Goal: Transaction & Acquisition: Download file/media

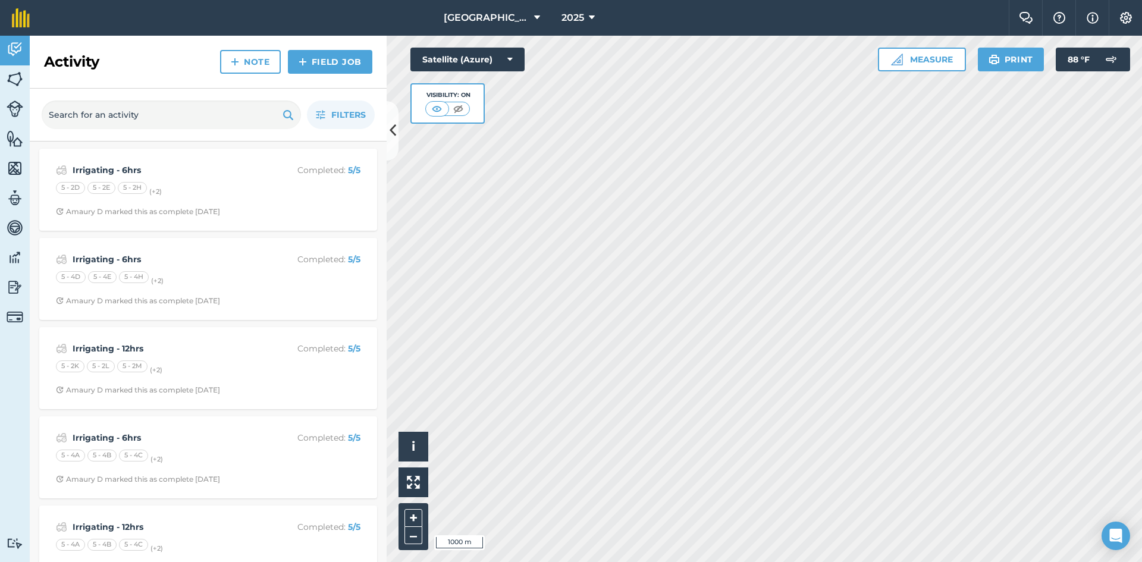
click at [122, 54] on div "Activity Note Field Job" at bounding box center [208, 62] width 357 height 53
click at [325, 70] on link "Field Job" at bounding box center [330, 62] width 84 height 24
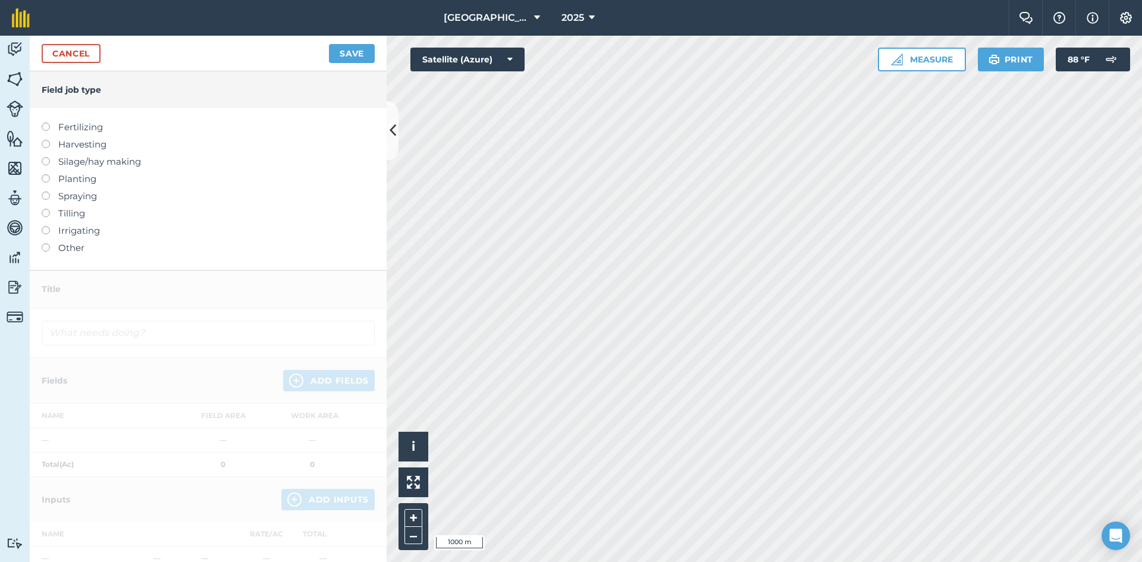
click at [98, 62] on div "Cancel Save" at bounding box center [208, 54] width 357 height 36
click at [87, 54] on link "Cancel" at bounding box center [71, 53] width 59 height 19
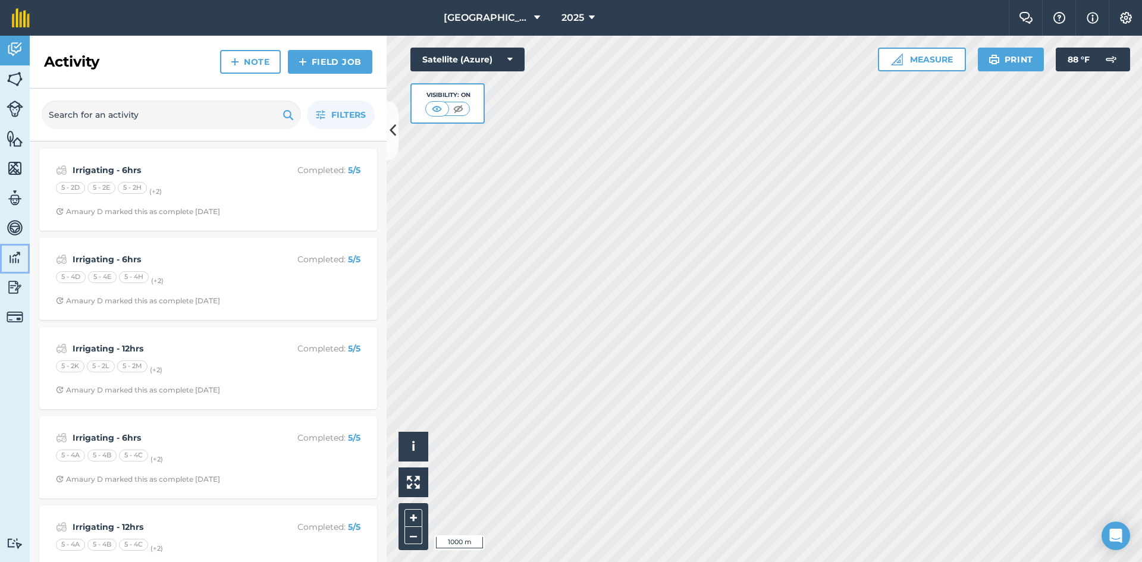
click at [14, 261] on img at bounding box center [15, 258] width 17 height 18
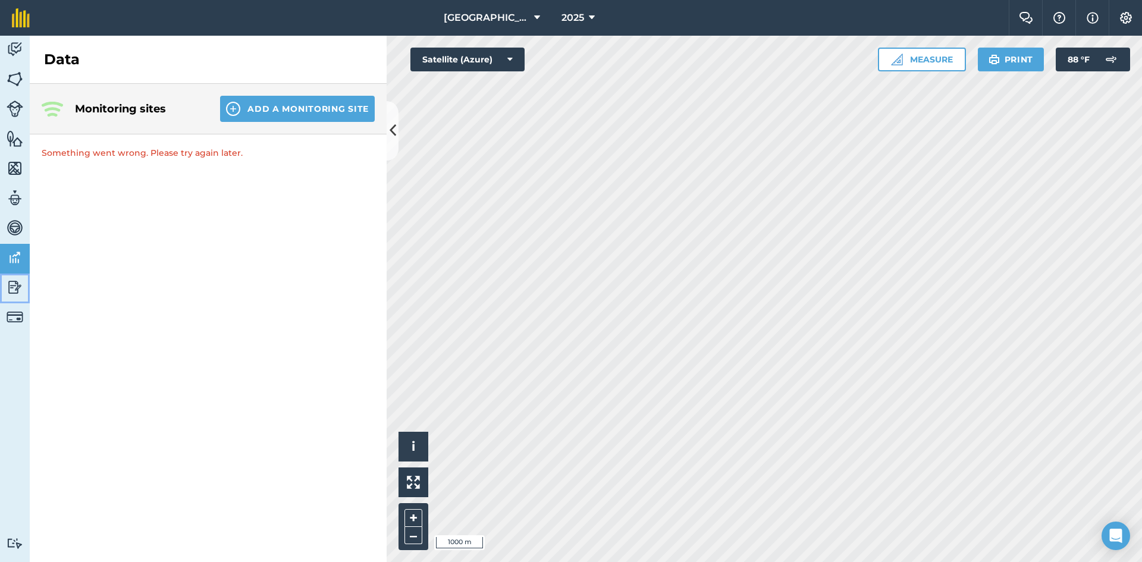
click at [19, 292] on img at bounding box center [15, 287] width 17 height 18
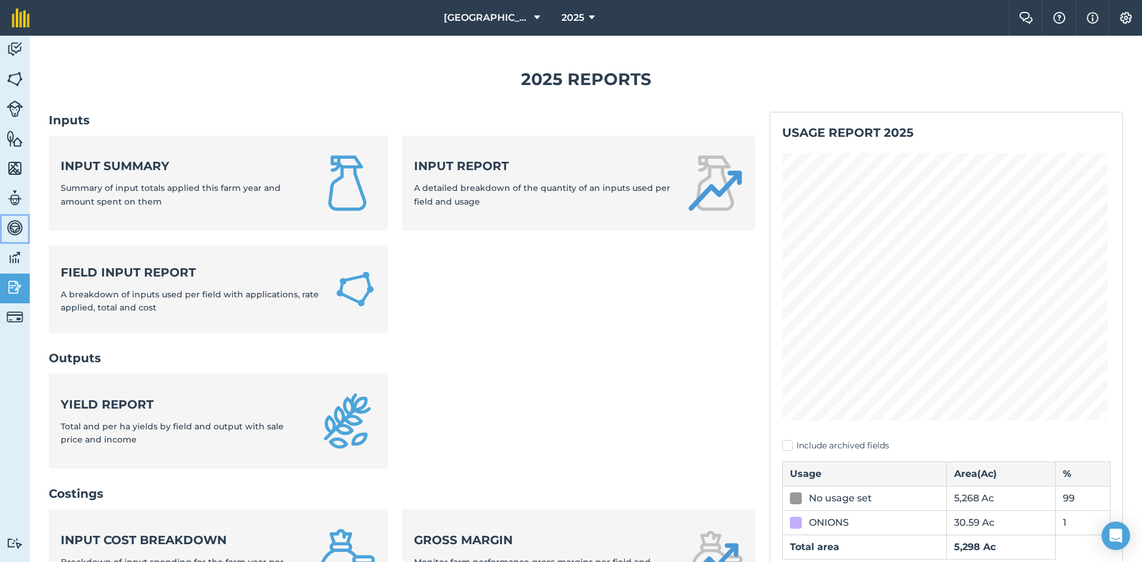
click at [20, 229] on img at bounding box center [15, 228] width 17 height 18
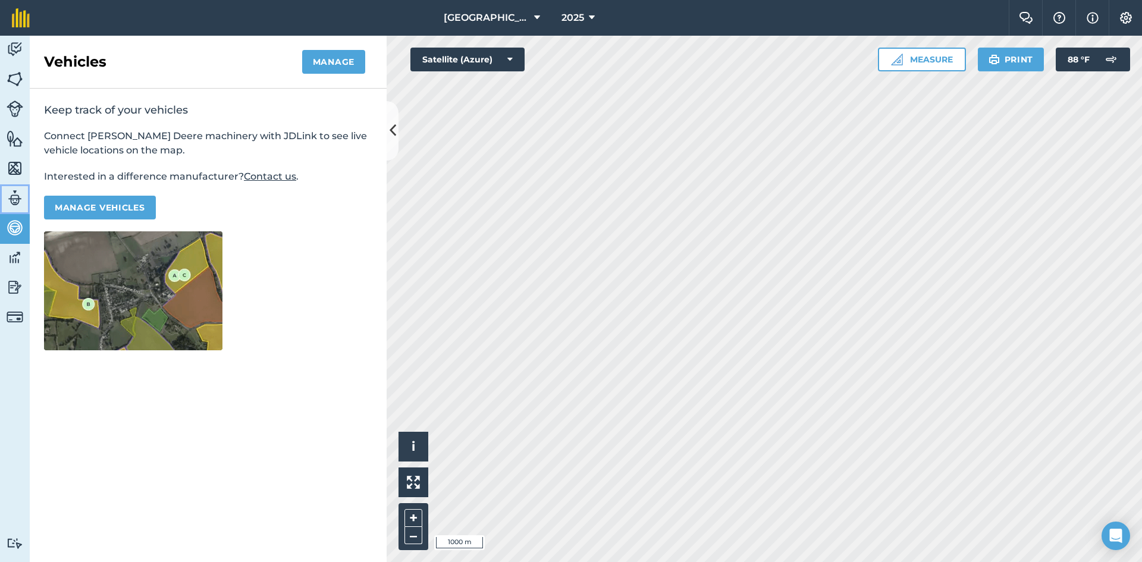
click at [17, 206] on img at bounding box center [15, 198] width 17 height 18
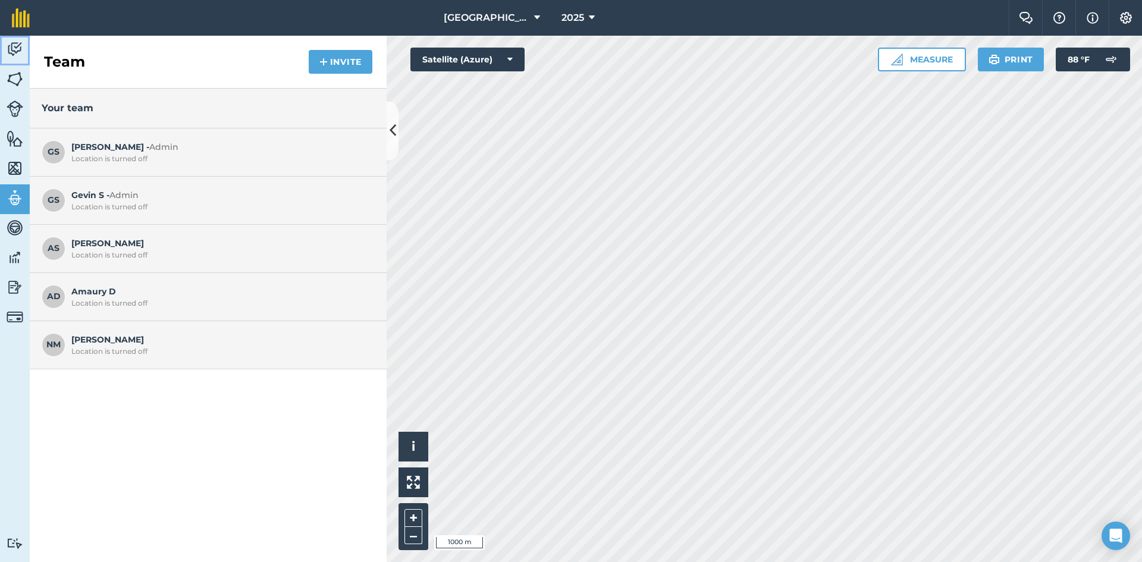
click at [13, 45] on img at bounding box center [15, 49] width 17 height 18
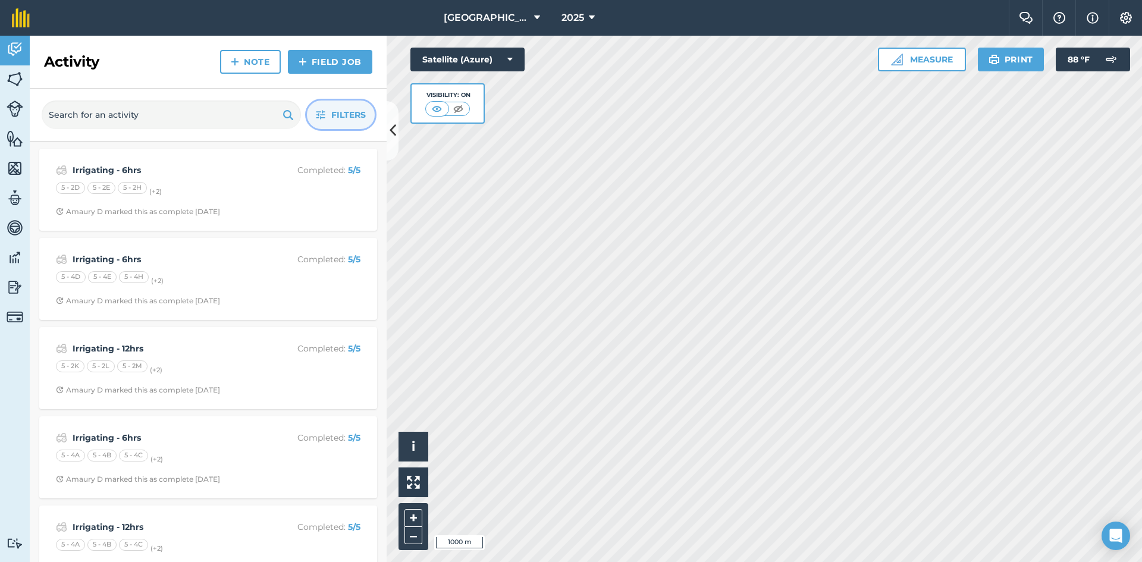
click at [322, 107] on button "Filters" at bounding box center [341, 115] width 68 height 29
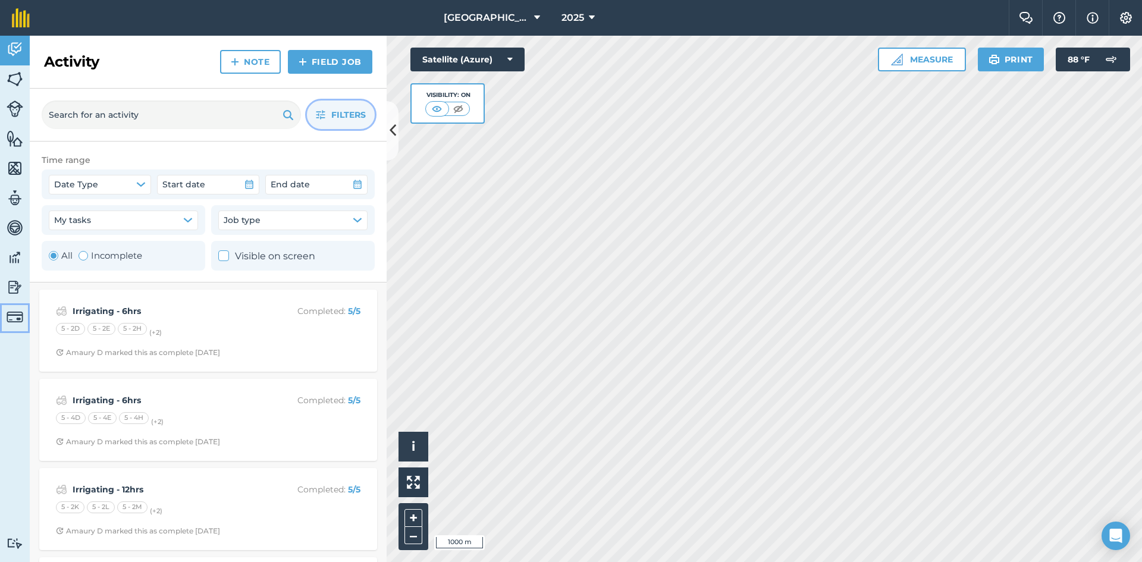
click at [21, 309] on img at bounding box center [15, 317] width 17 height 17
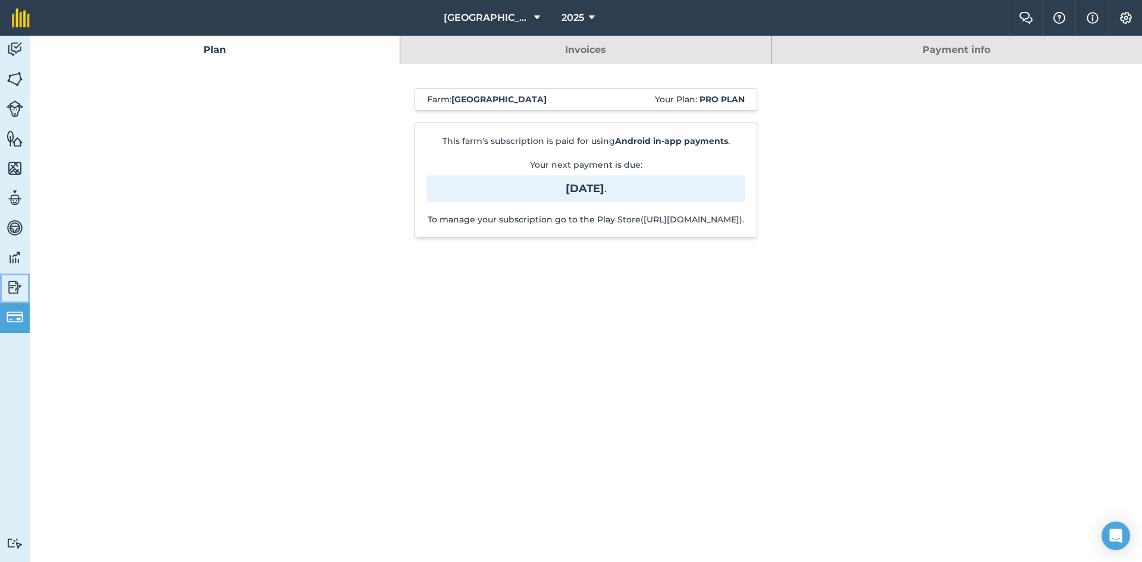
click at [8, 287] on img at bounding box center [15, 287] width 17 height 18
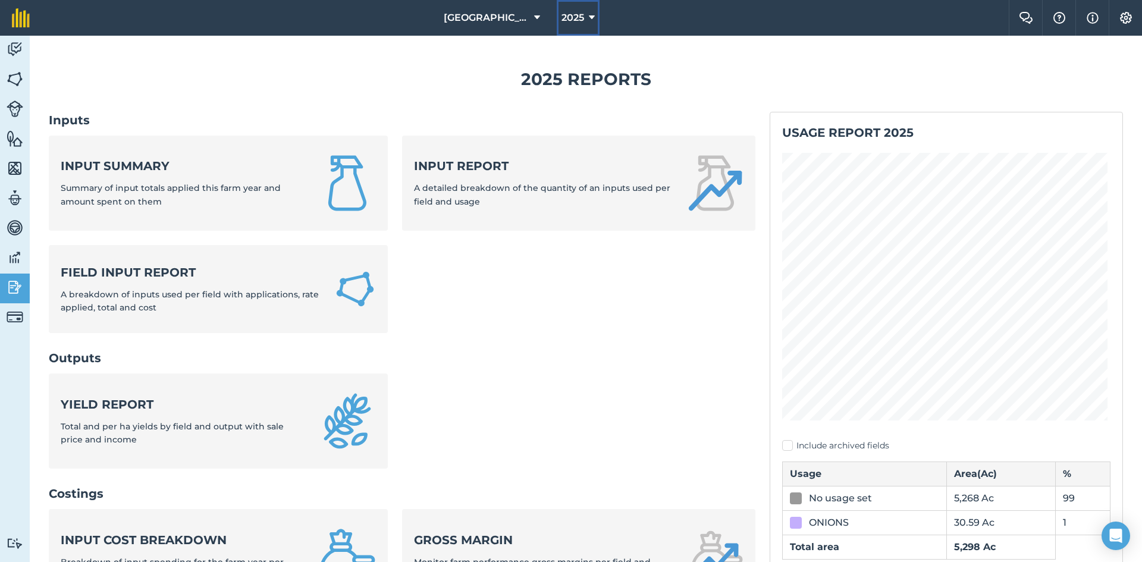
click at [584, 25] on button "2025" at bounding box center [578, 18] width 43 height 36
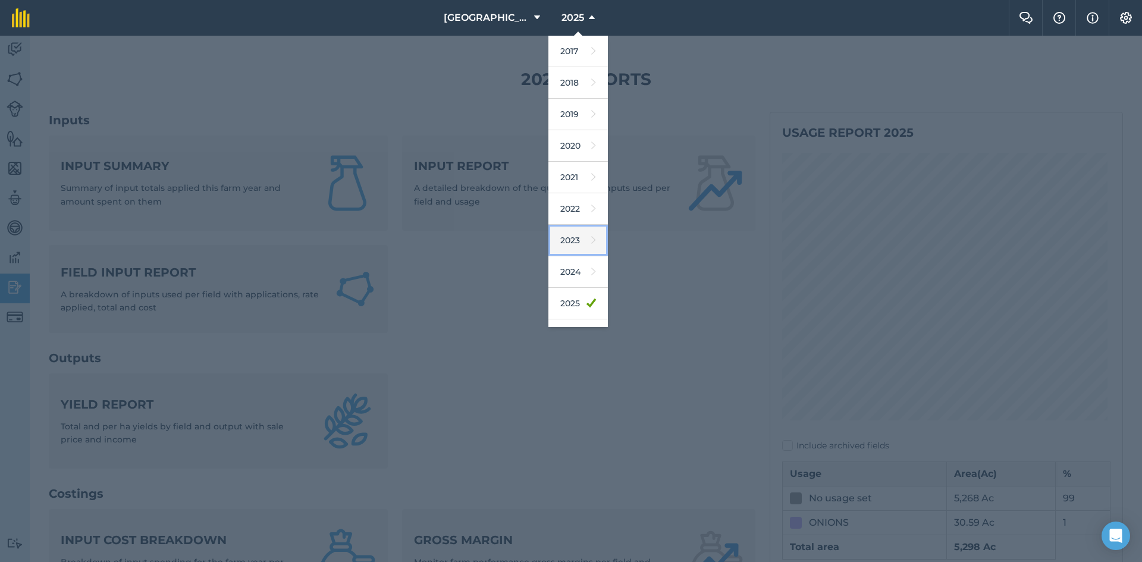
click at [581, 240] on link "2023" at bounding box center [578, 241] width 59 height 32
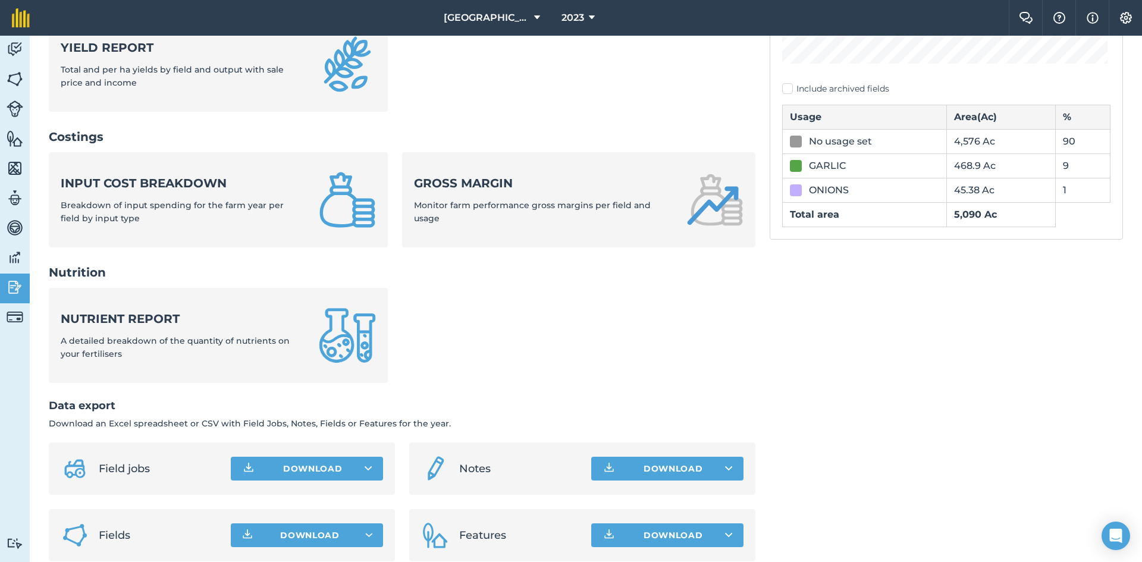
scroll to position [375, 0]
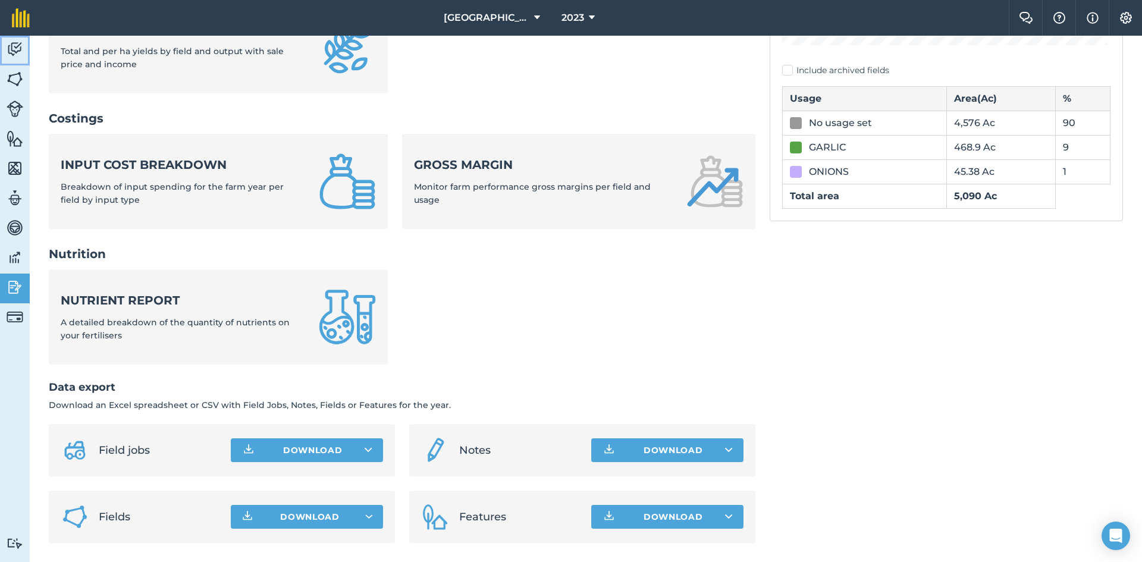
click at [19, 52] on img at bounding box center [15, 49] width 17 height 18
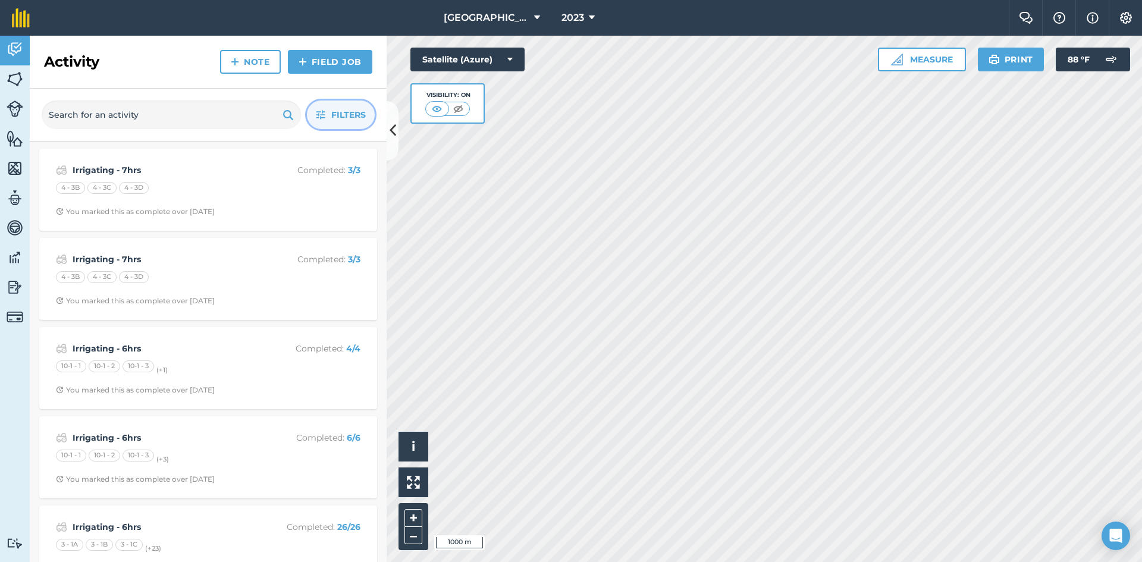
click at [331, 121] on span "Filters" at bounding box center [348, 114] width 35 height 13
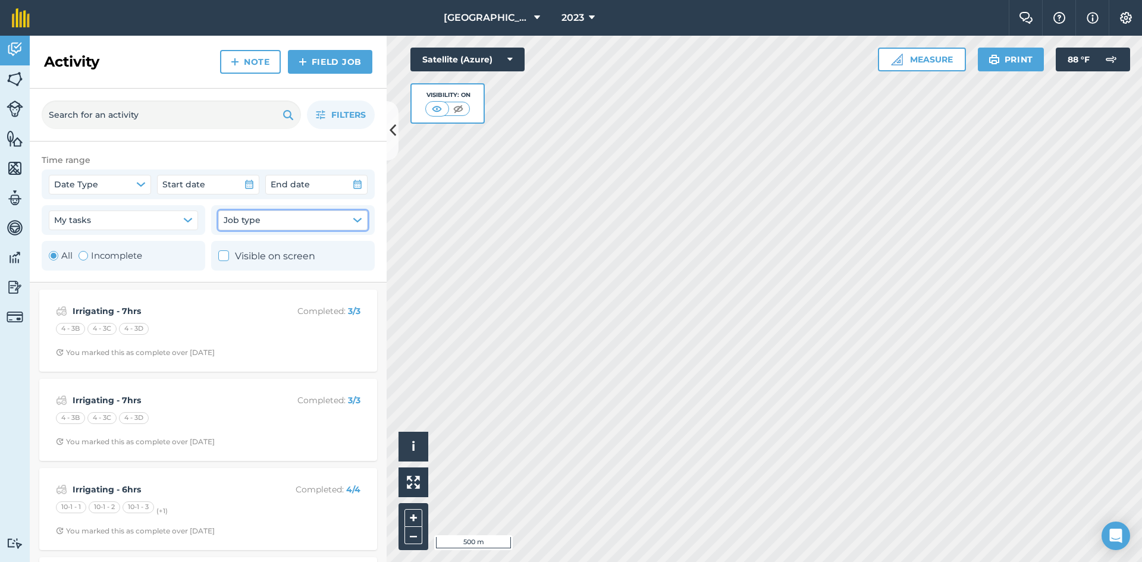
click at [267, 226] on button "Job type" at bounding box center [292, 220] width 149 height 19
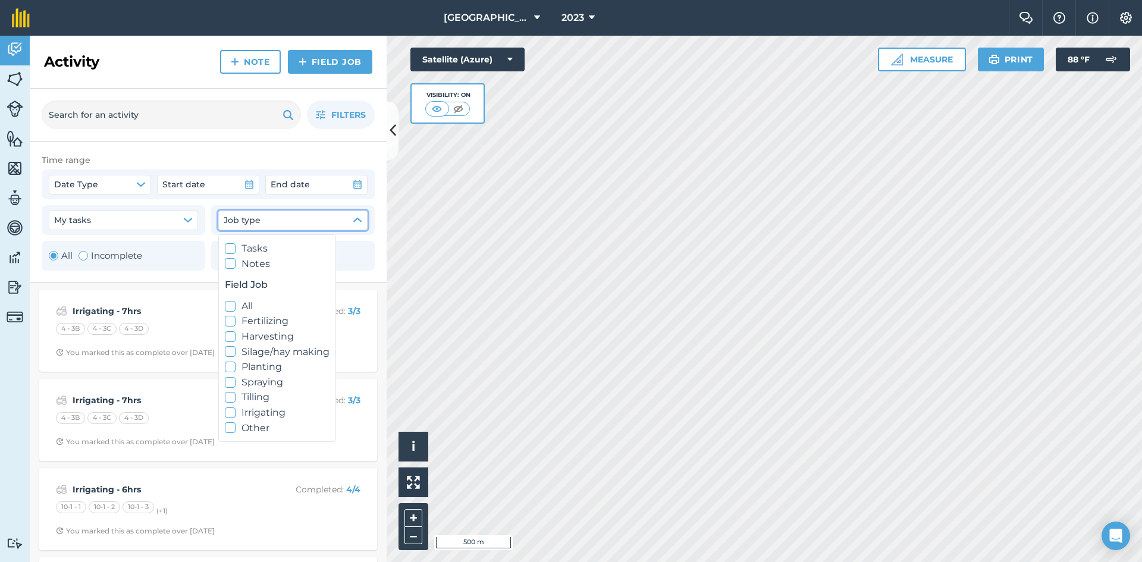
click at [230, 413] on icon at bounding box center [231, 413] width 8 height 8
checkbox input "true"
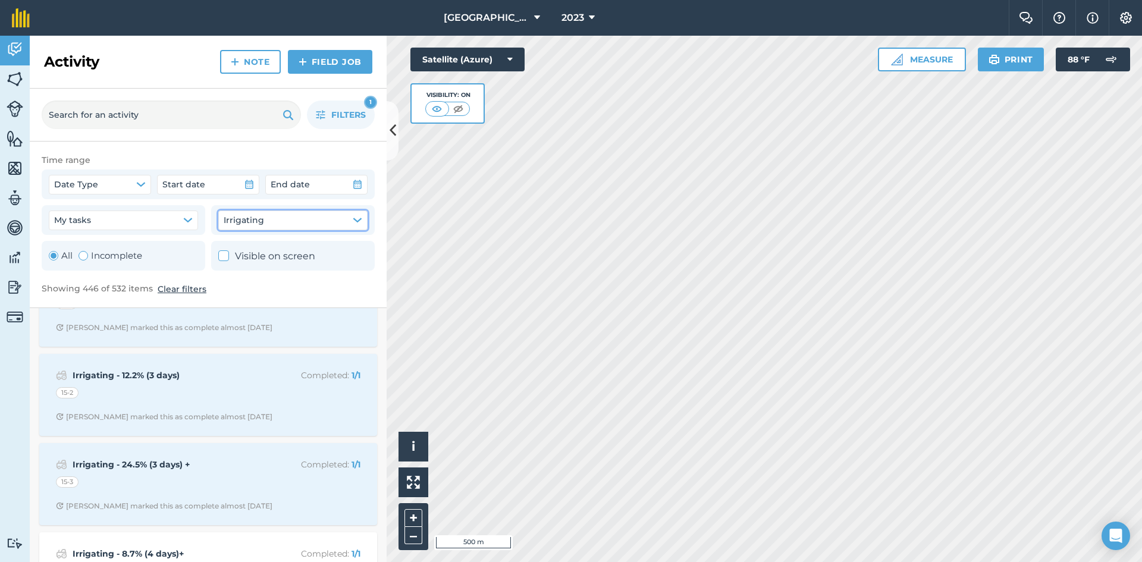
scroll to position [6902, 0]
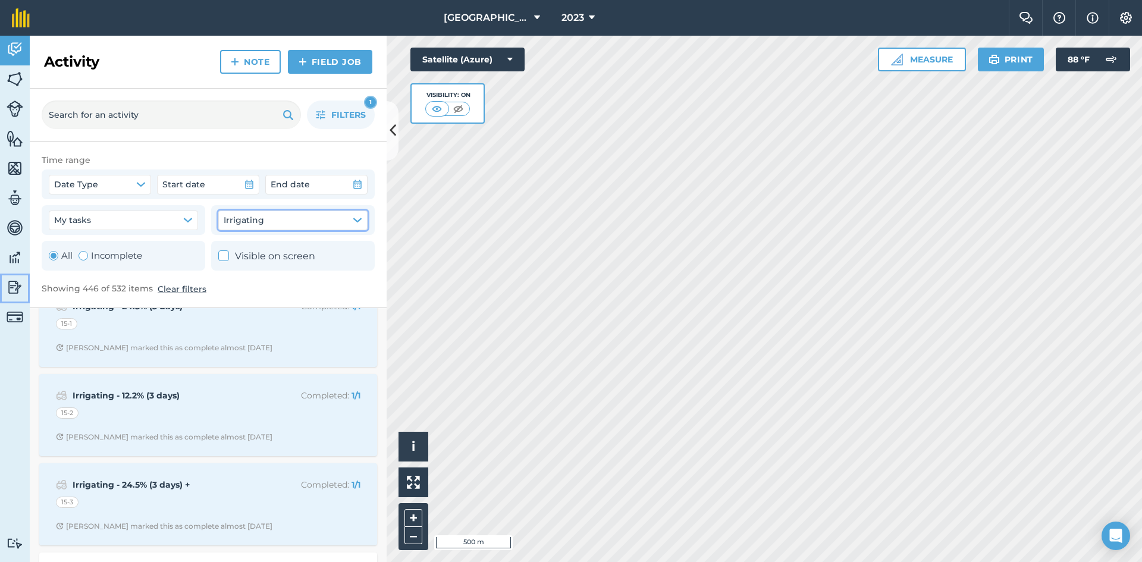
click at [14, 285] on img at bounding box center [15, 287] width 17 height 18
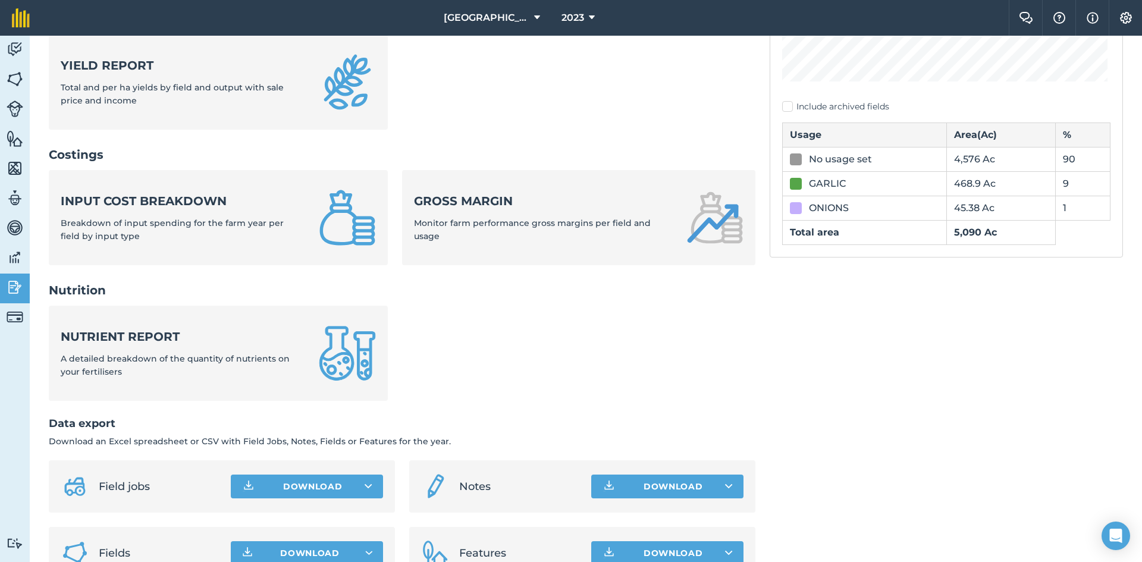
scroll to position [375, 0]
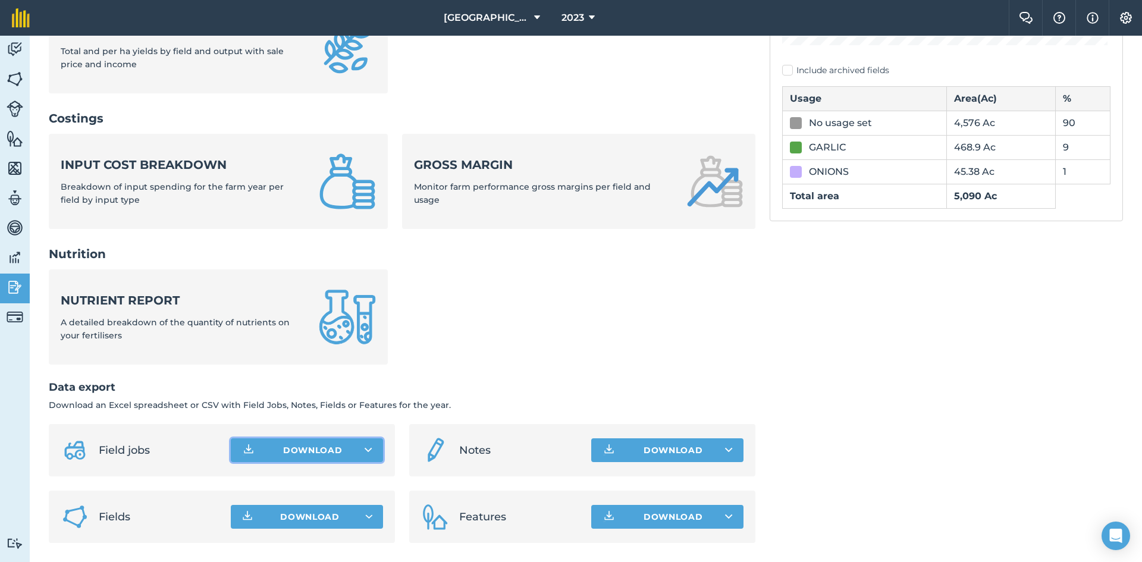
click at [293, 452] on button "Download" at bounding box center [307, 451] width 152 height 24
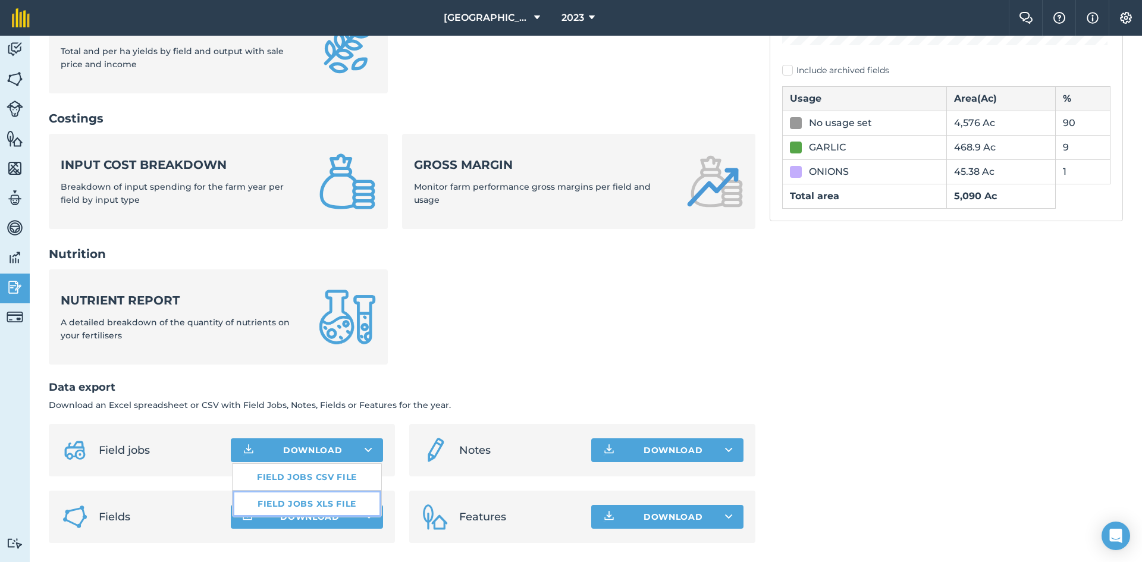
click at [300, 502] on link "Field jobs XLS file" at bounding box center [307, 504] width 149 height 26
click at [582, 21] on span "2023" at bounding box center [573, 18] width 23 height 14
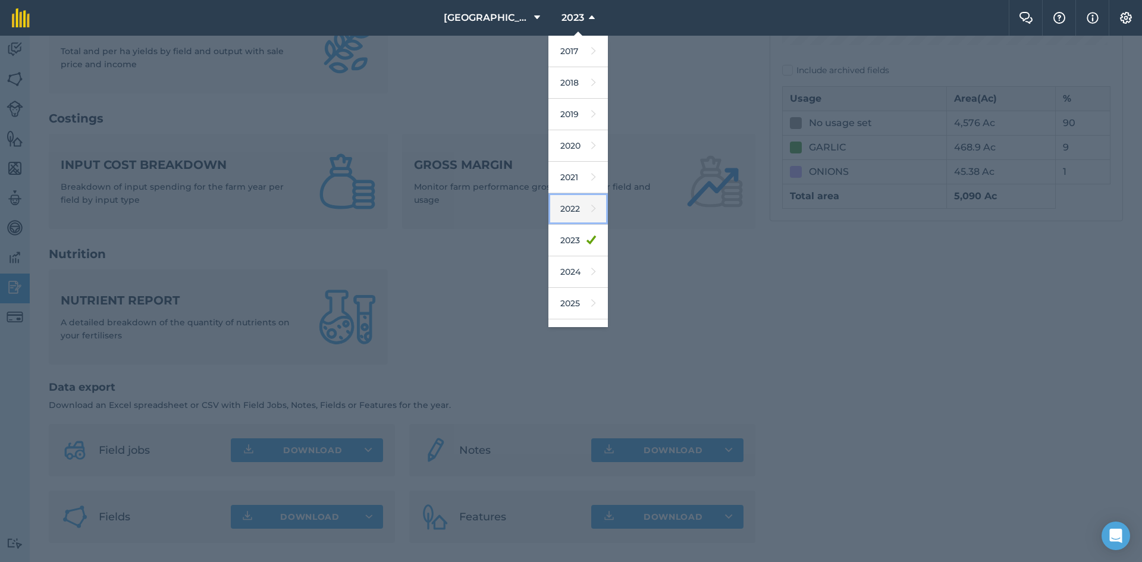
click at [576, 205] on link "2022" at bounding box center [578, 209] width 59 height 32
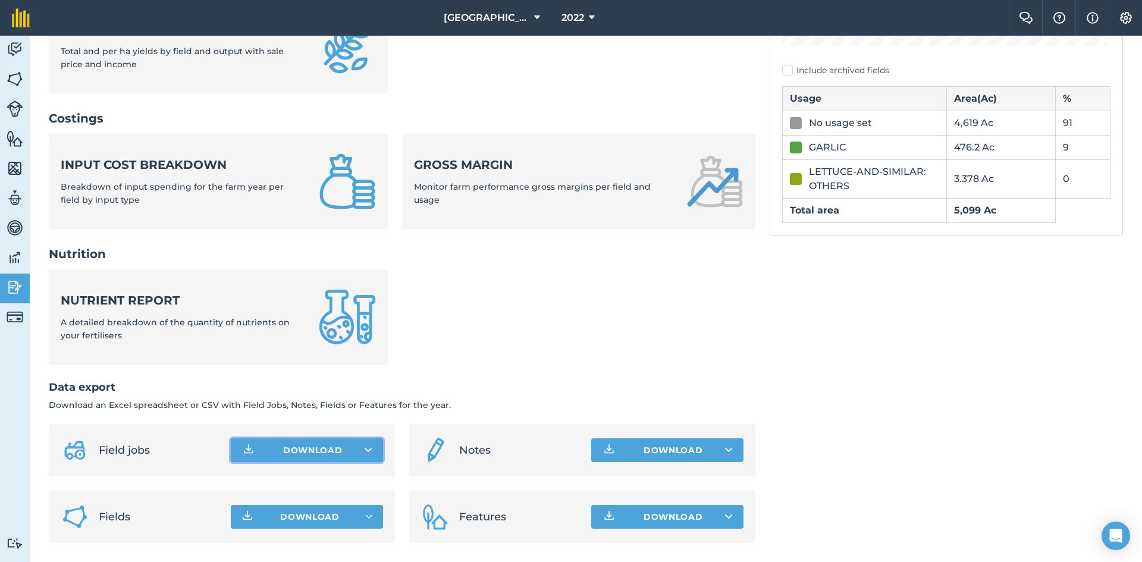
click at [337, 452] on button "Download" at bounding box center [307, 451] width 152 height 24
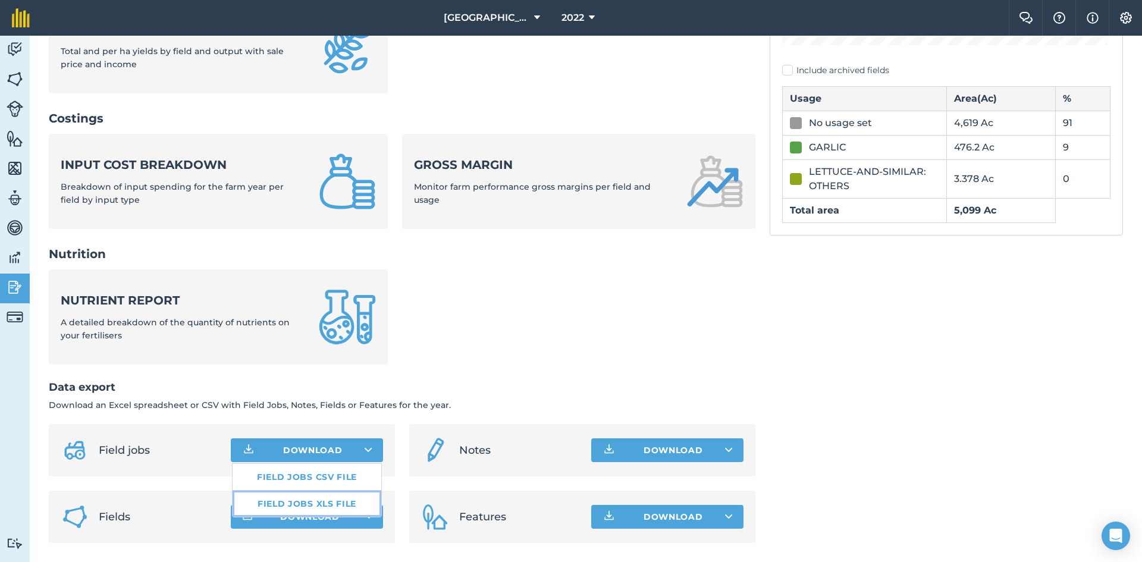
click at [318, 505] on link "Field jobs XLS file" at bounding box center [307, 504] width 149 height 26
click at [585, 16] on button "2022" at bounding box center [578, 18] width 43 height 36
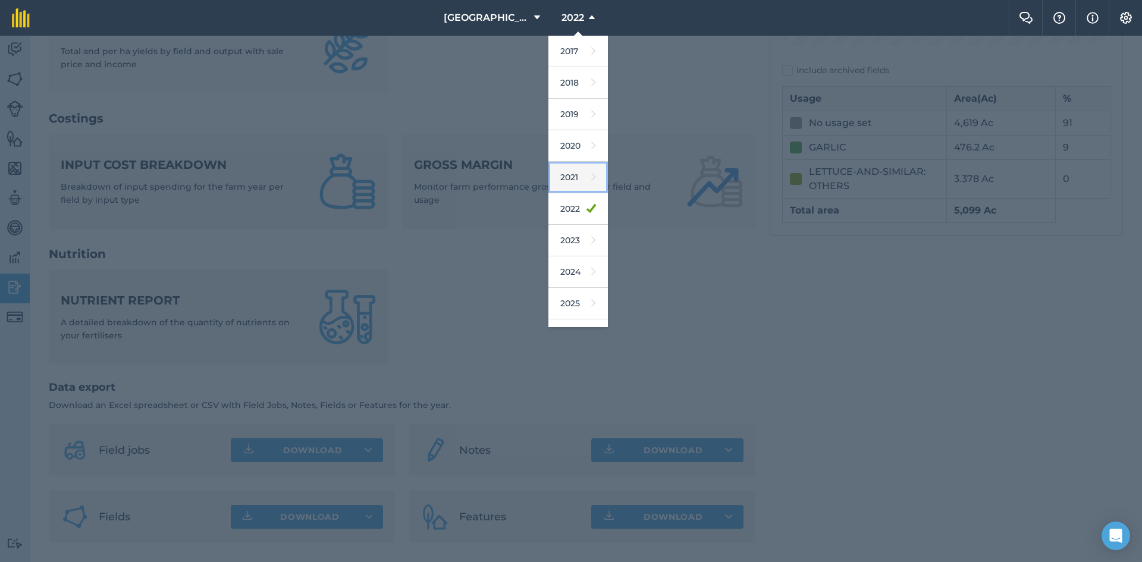
click at [558, 178] on link "2021" at bounding box center [578, 178] width 59 height 32
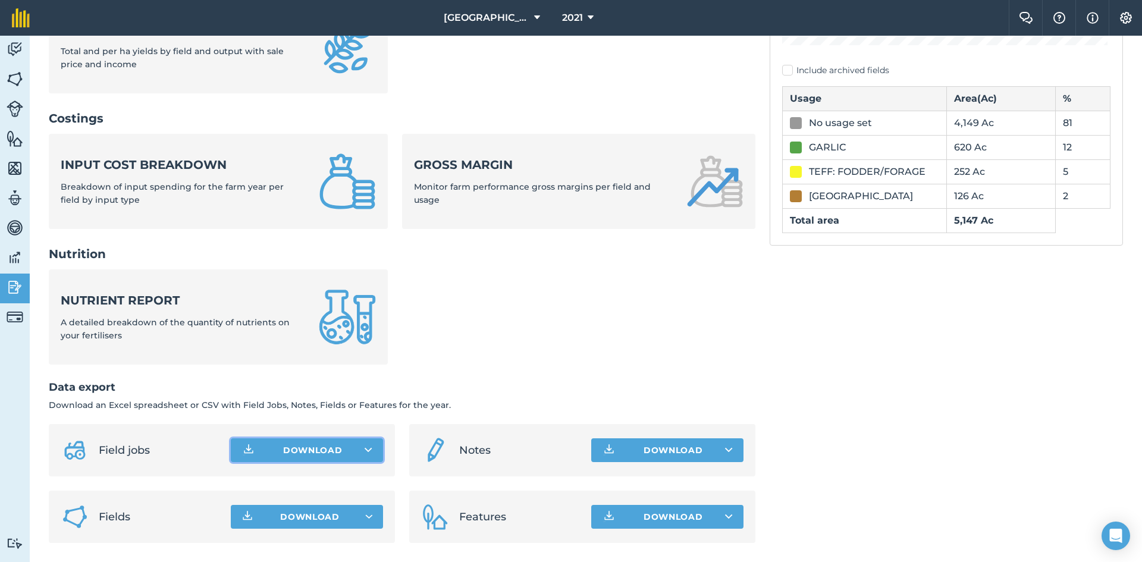
click at [321, 457] on button "Download" at bounding box center [307, 451] width 152 height 24
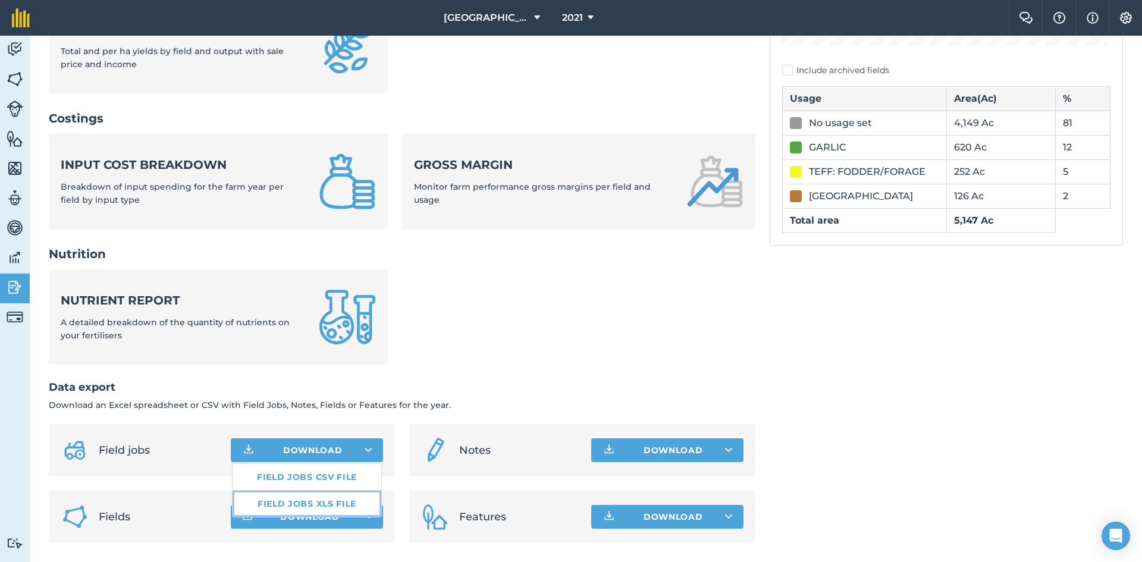
click at [316, 503] on link "Field jobs XLS file" at bounding box center [307, 504] width 149 height 26
